Goal: Obtain resource: Download file/media

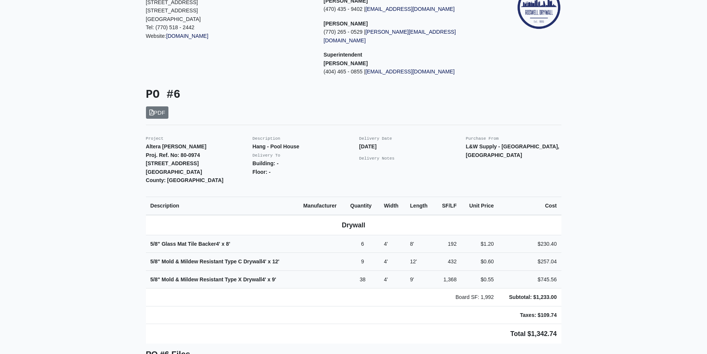
scroll to position [75, 0]
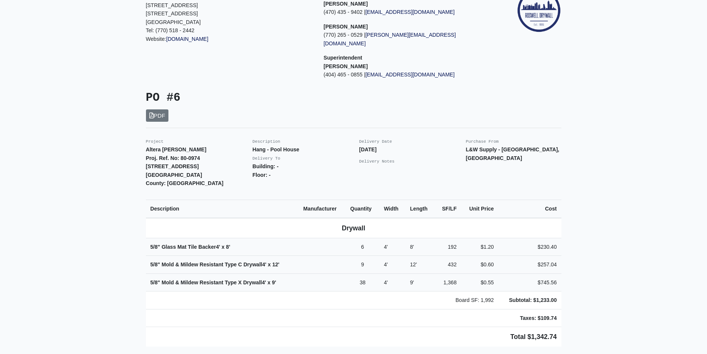
click at [71, 87] on main "Back to Project Roswell Drywall 7000 Peachtree Dunwoody Rd NE Building 5, Suite…" at bounding box center [353, 290] width 707 height 652
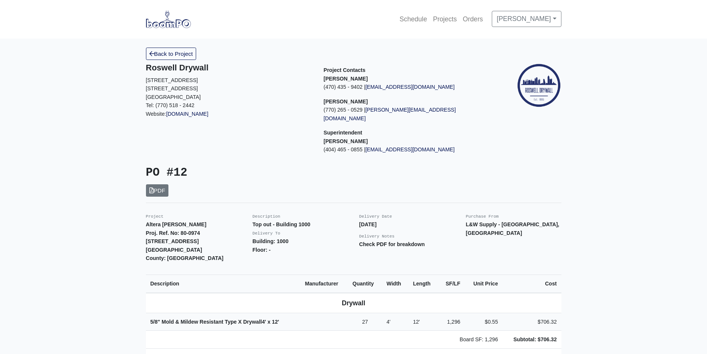
click at [74, 156] on main "Back to Project Roswell Drywall [STREET_ADDRESS] Tel: (770) 518 - 2442 Website:…" at bounding box center [353, 348] width 707 height 619
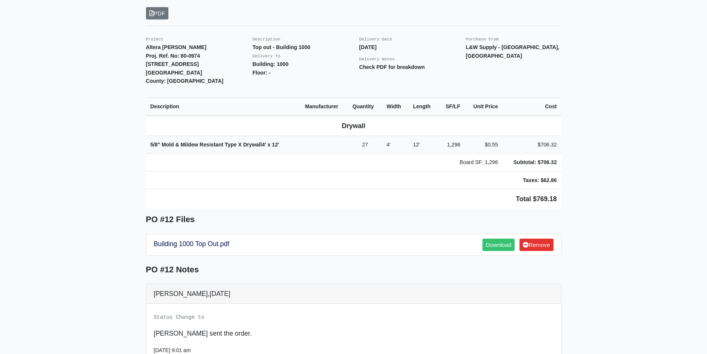
scroll to position [187, 0]
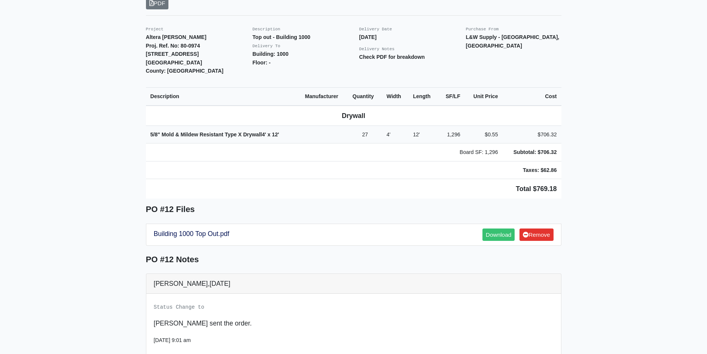
click at [98, 129] on main "Back to Project Roswell Drywall [STREET_ADDRESS] Tel: (770) 518 - 2442 Website:…" at bounding box center [353, 160] width 707 height 619
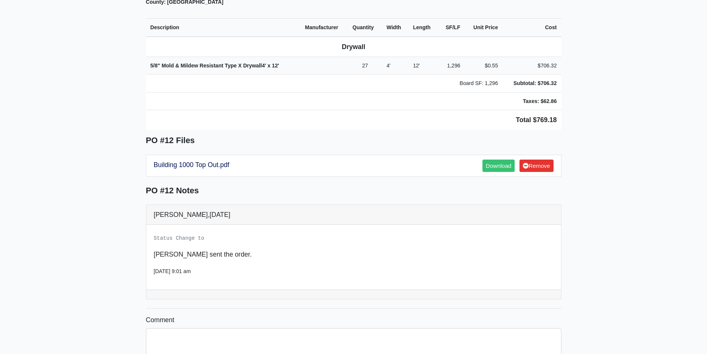
scroll to position [262, 0]
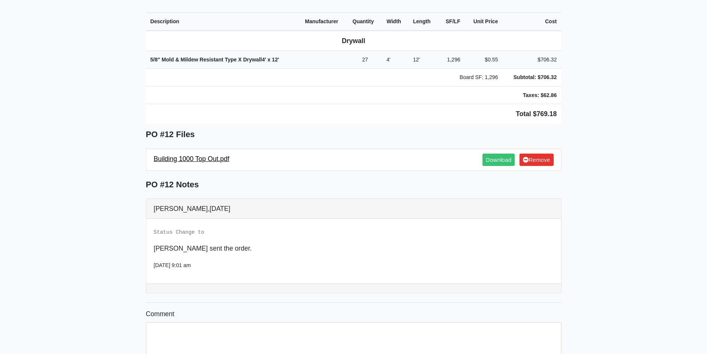
click at [177, 155] on link "Building 1000 Top Out.pdf" at bounding box center [192, 158] width 76 height 7
